Goal: Task Accomplishment & Management: Manage account settings

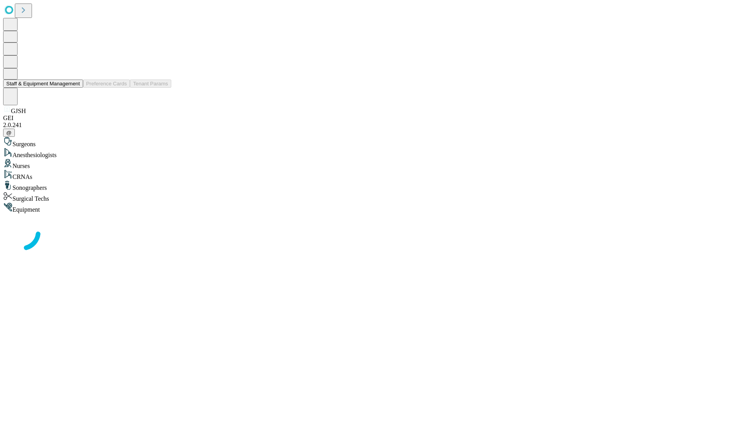
click at [73, 88] on button "Staff & Equipment Management" at bounding box center [43, 84] width 80 height 8
